Goal: Find specific page/section: Find specific page/section

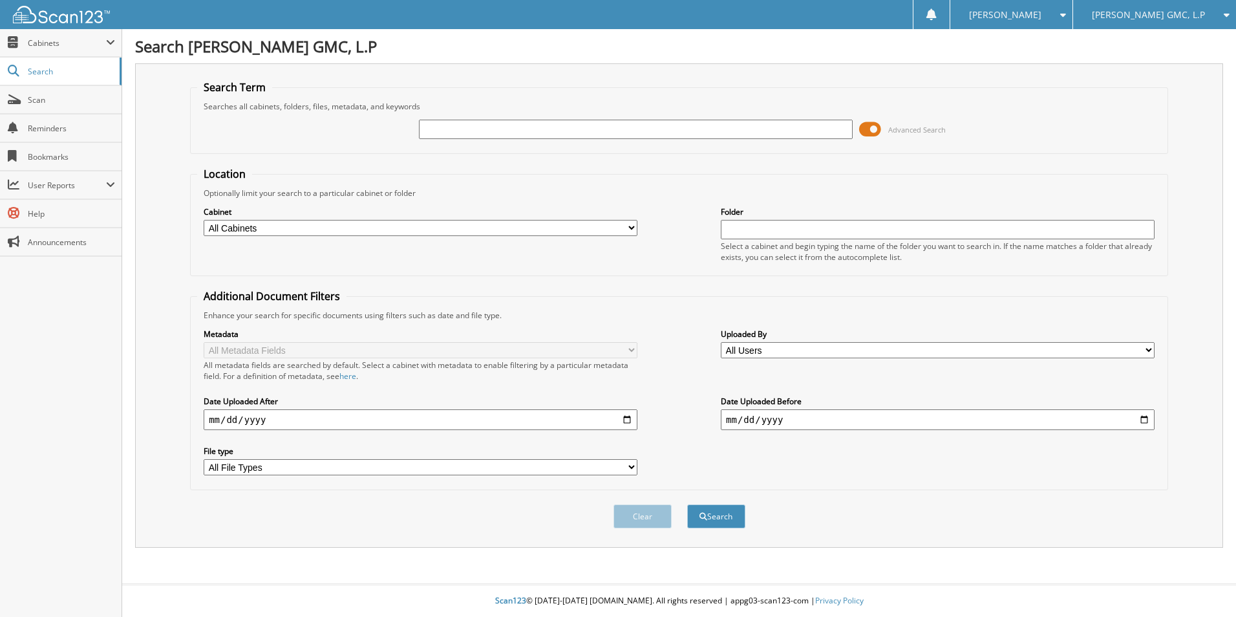
click at [467, 131] on input "text" at bounding box center [636, 129] width 434 height 19
type input "AWN"
click at [718, 509] on button "Search" at bounding box center [716, 516] width 58 height 24
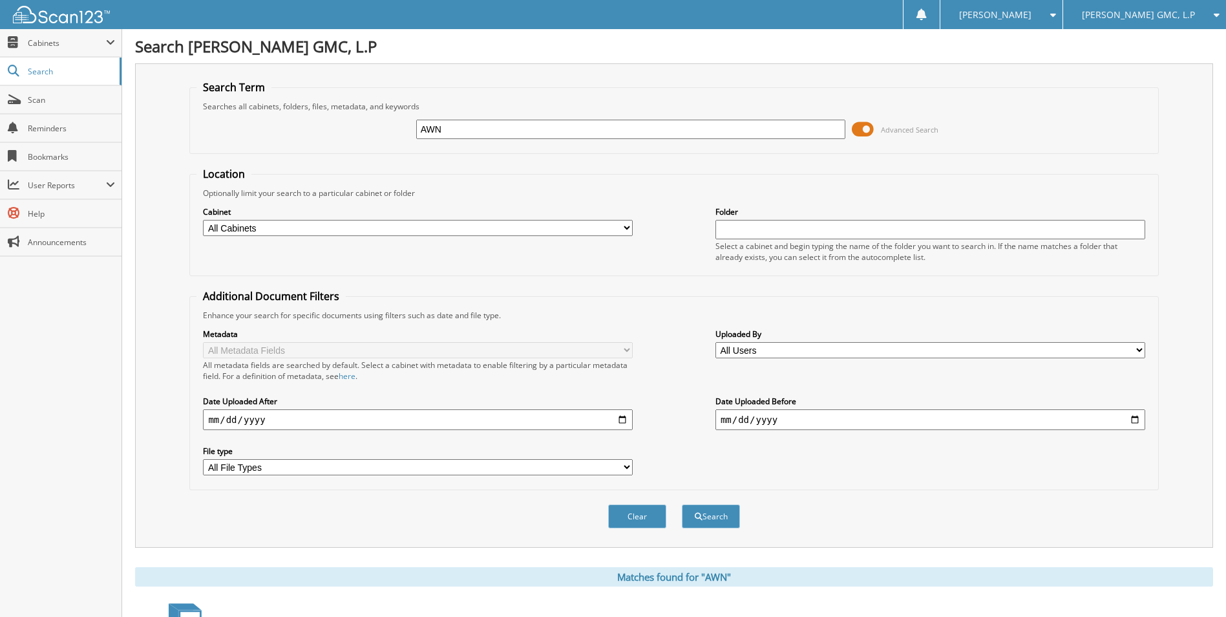
drag, startPoint x: 451, startPoint y: 128, endPoint x: 315, endPoint y: 127, distance: 136.4
click at [316, 127] on div "AWN Advanced Search" at bounding box center [674, 129] width 955 height 35
click at [455, 132] on input "AWN" at bounding box center [631, 129] width 430 height 19
type input "A"
type input "AMERICAN WARRANTY NETWORK INC"
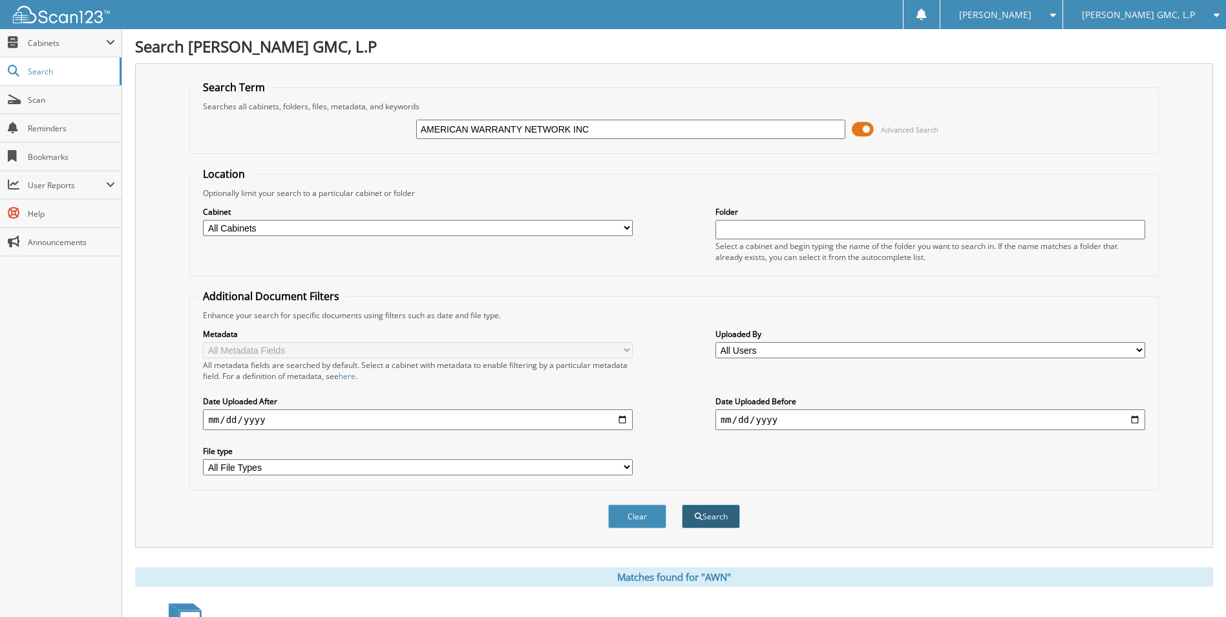
click at [720, 520] on button "Search" at bounding box center [711, 516] width 58 height 24
drag, startPoint x: 701, startPoint y: 514, endPoint x: 701, endPoint y: 524, distance: 9.7
click at [701, 524] on button "Search" at bounding box center [711, 516] width 58 height 24
click at [58, 43] on span "Cabinets" at bounding box center [67, 42] width 78 height 11
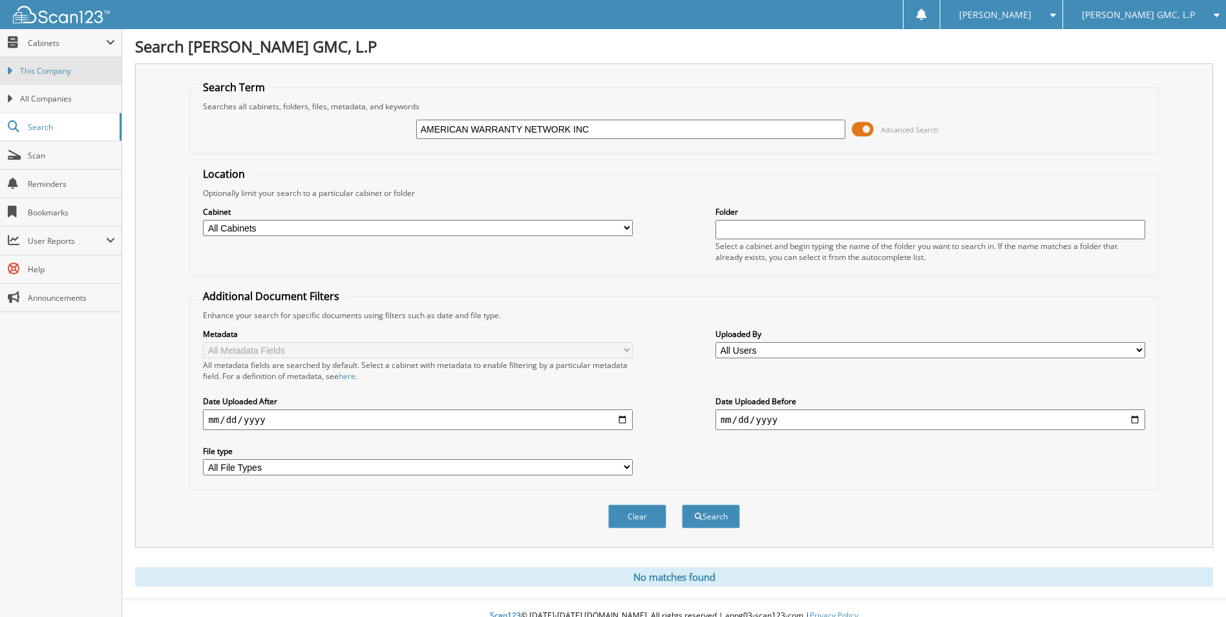
click at [69, 69] on span "This Company" at bounding box center [67, 71] width 95 height 12
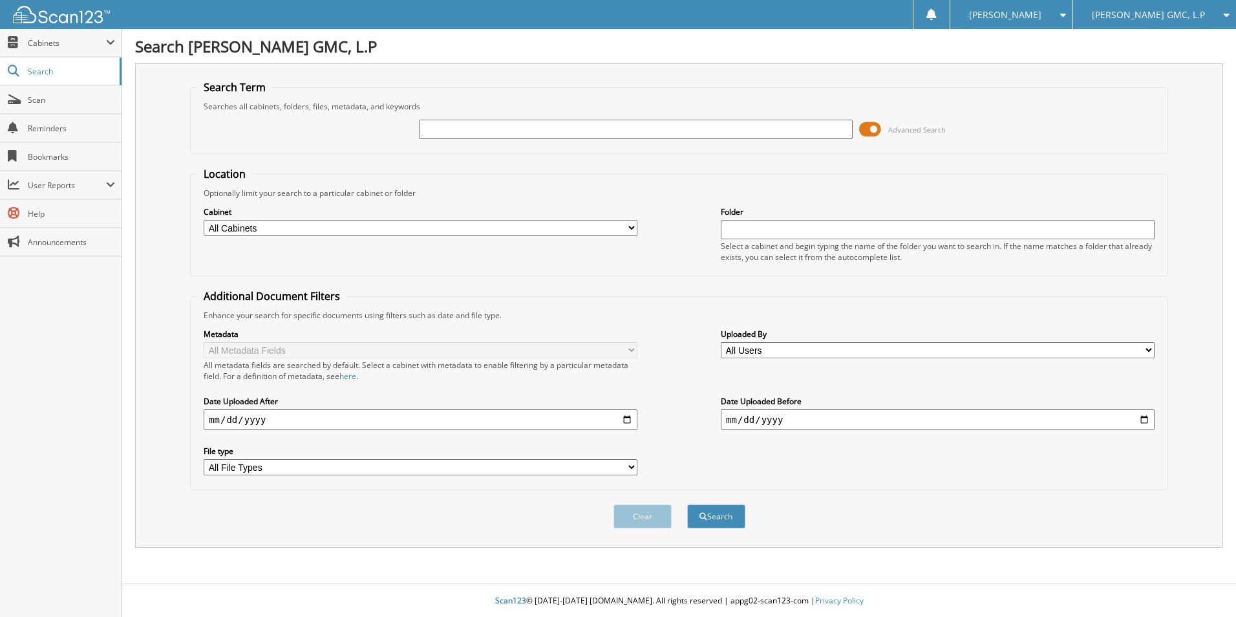
click at [497, 129] on input "text" at bounding box center [636, 129] width 434 height 19
type input "0"
type input "84587"
click at [687, 504] on button "Search" at bounding box center [716, 516] width 58 height 24
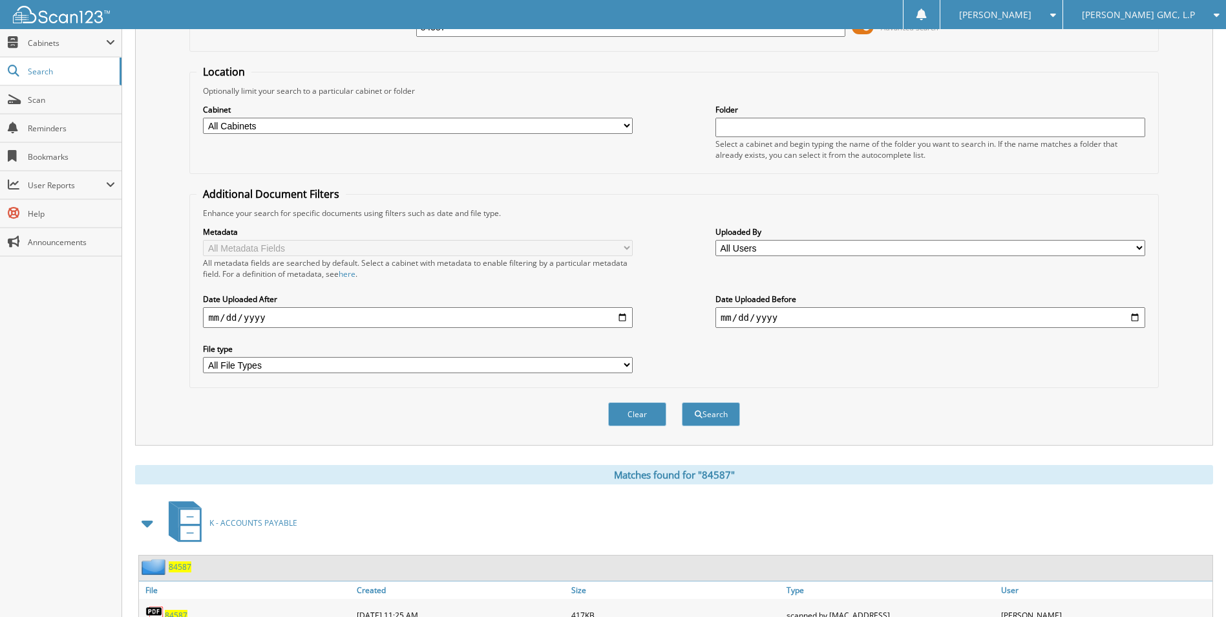
scroll to position [178, 0]
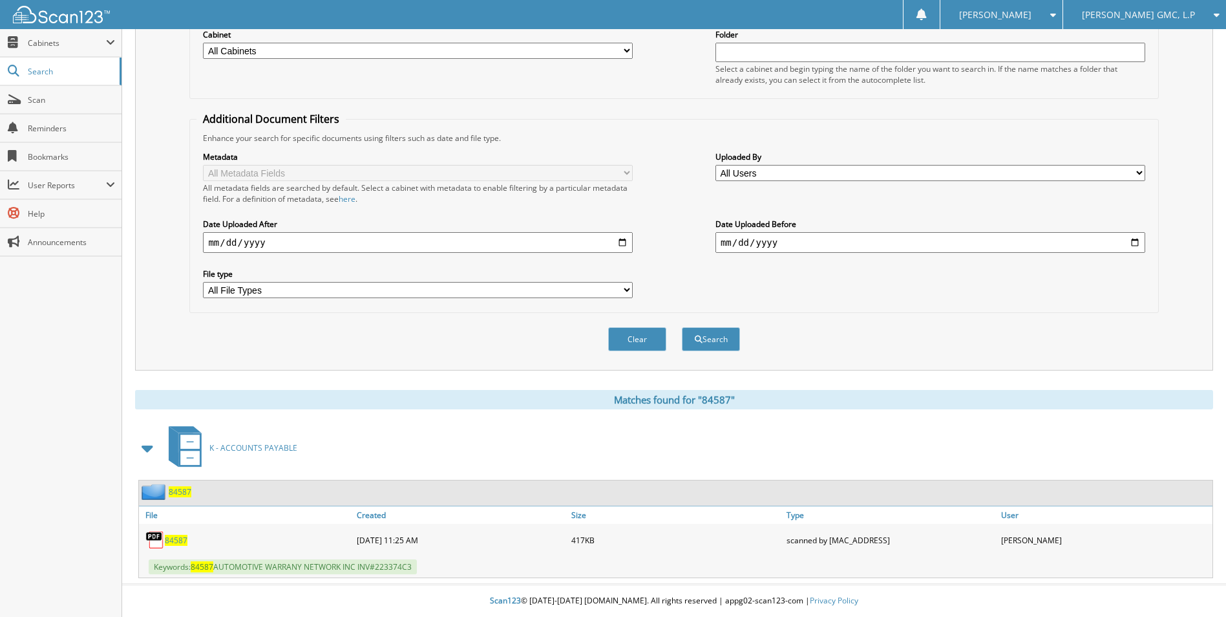
click at [175, 544] on span "84587" at bounding box center [176, 540] width 23 height 11
